Goal: Ask a question

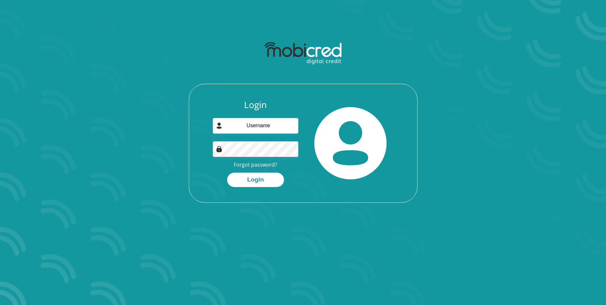
click at [243, 128] on input "email" at bounding box center [256, 126] width 86 height 16
type input "[EMAIL_ADDRESS][DOMAIN_NAME]"
click at [262, 181] on button "Login" at bounding box center [255, 180] width 57 height 14
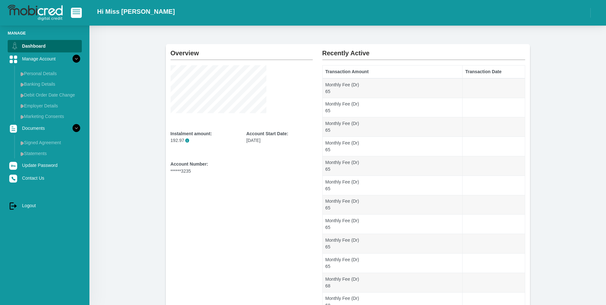
scroll to position [32, 0]
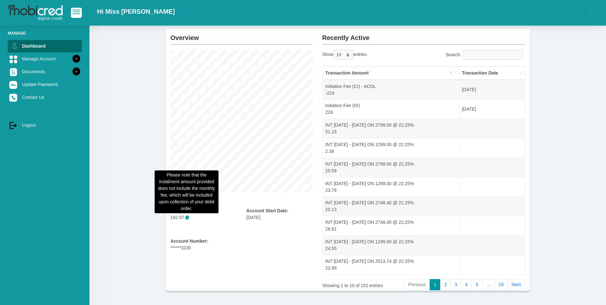
click at [188, 217] on span "i" at bounding box center [187, 217] width 4 height 4
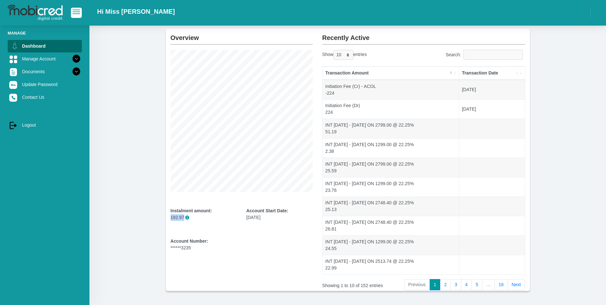
click at [219, 222] on div "Instalment amount: 192.97 i" at bounding box center [204, 219] width 66 height 25
click at [188, 245] on div "Account Number: ******3235" at bounding box center [204, 244] width 66 height 13
click at [56, 56] on link "Manage Account" at bounding box center [45, 59] width 74 height 12
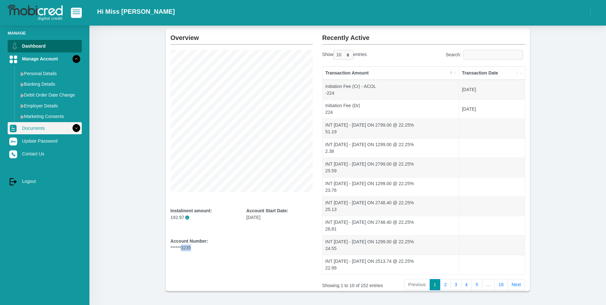
click at [71, 129] on icon at bounding box center [76, 128] width 11 height 11
click at [71, 129] on li "Documents Signed Agreement Statements" at bounding box center [45, 128] width 74 height 12
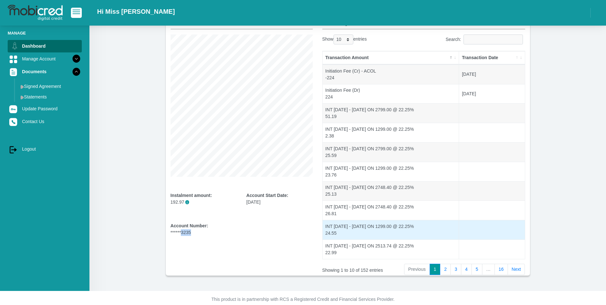
scroll to position [56, 0]
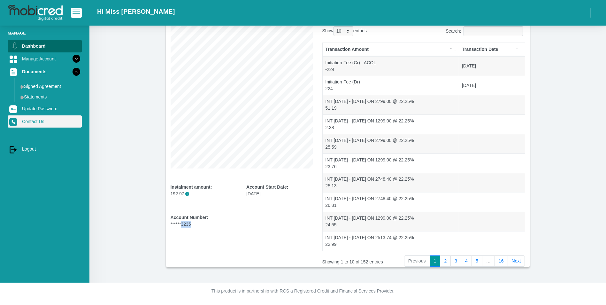
click at [35, 119] on link "Contact Us" at bounding box center [45, 121] width 74 height 12
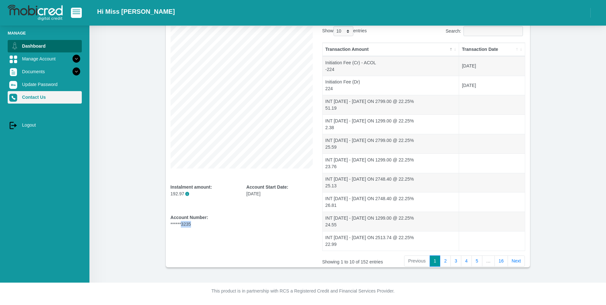
click at [39, 97] on link "Contact Us" at bounding box center [45, 97] width 74 height 12
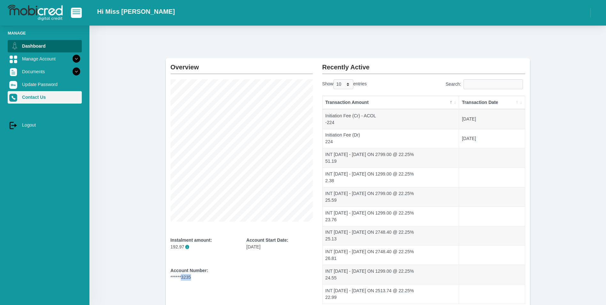
scroll to position [0, 0]
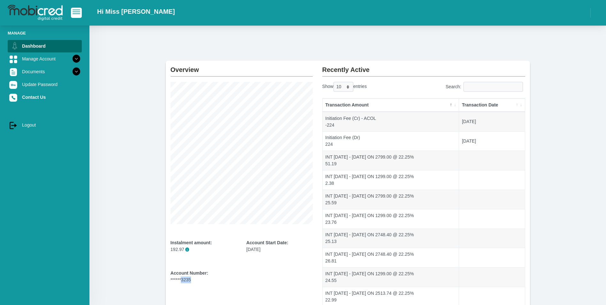
click at [75, 10] on span "button" at bounding box center [77, 10] width 8 height 1
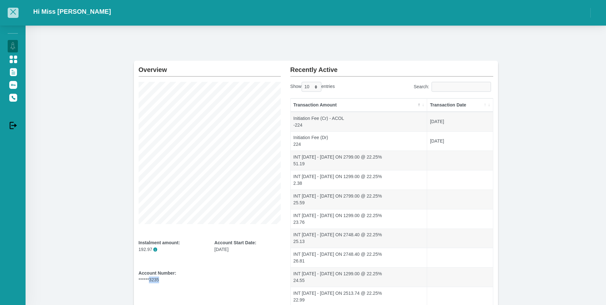
click at [12, 14] on span "button" at bounding box center [13, 12] width 8 height 4
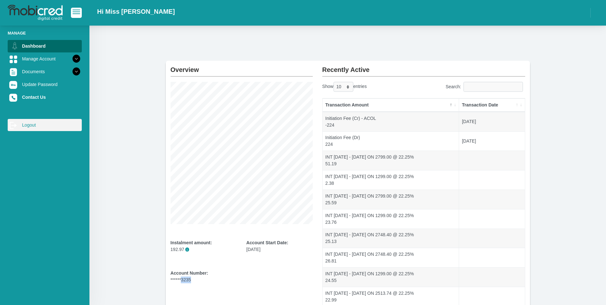
click at [30, 121] on link "log out Logout" at bounding box center [45, 125] width 74 height 12
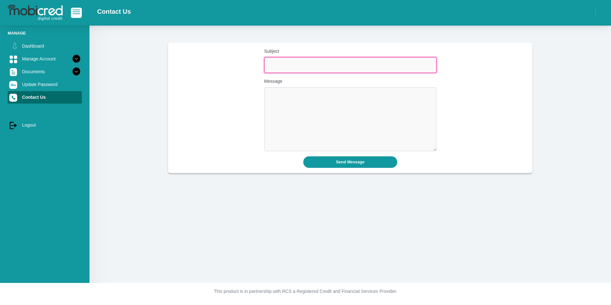
click at [293, 68] on input "Subject" at bounding box center [350, 65] width 172 height 16
click at [337, 155] on div "Subject Message" at bounding box center [350, 102] width 364 height 108
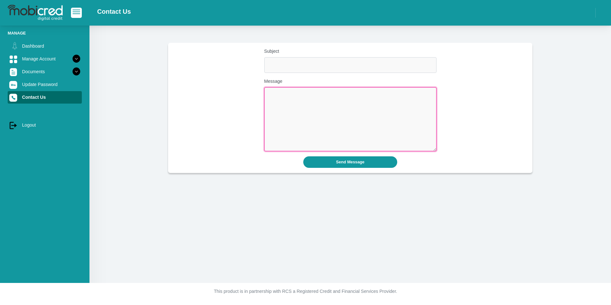
click at [321, 125] on textarea "Message" at bounding box center [350, 119] width 172 height 64
type textarea "How can I deposit directly to pay off this loan?"
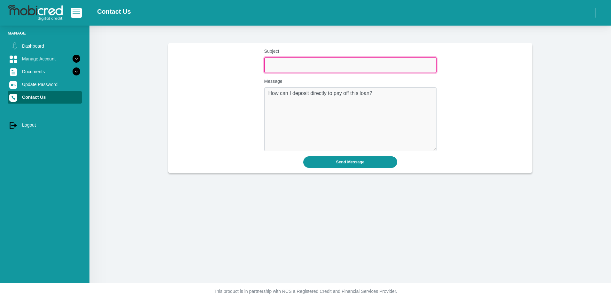
click at [323, 69] on input "Subject" at bounding box center [350, 65] width 172 height 16
type input "Cash Deposit"
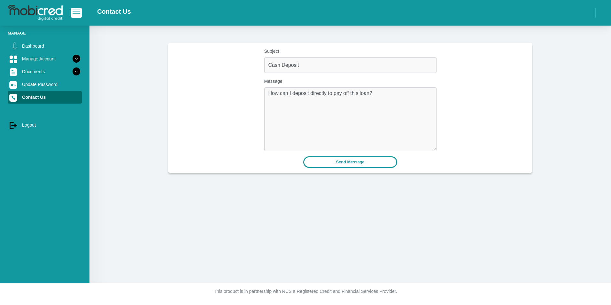
click at [361, 163] on button "Send Message" at bounding box center [350, 161] width 94 height 11
